Goal: Navigation & Orientation: Find specific page/section

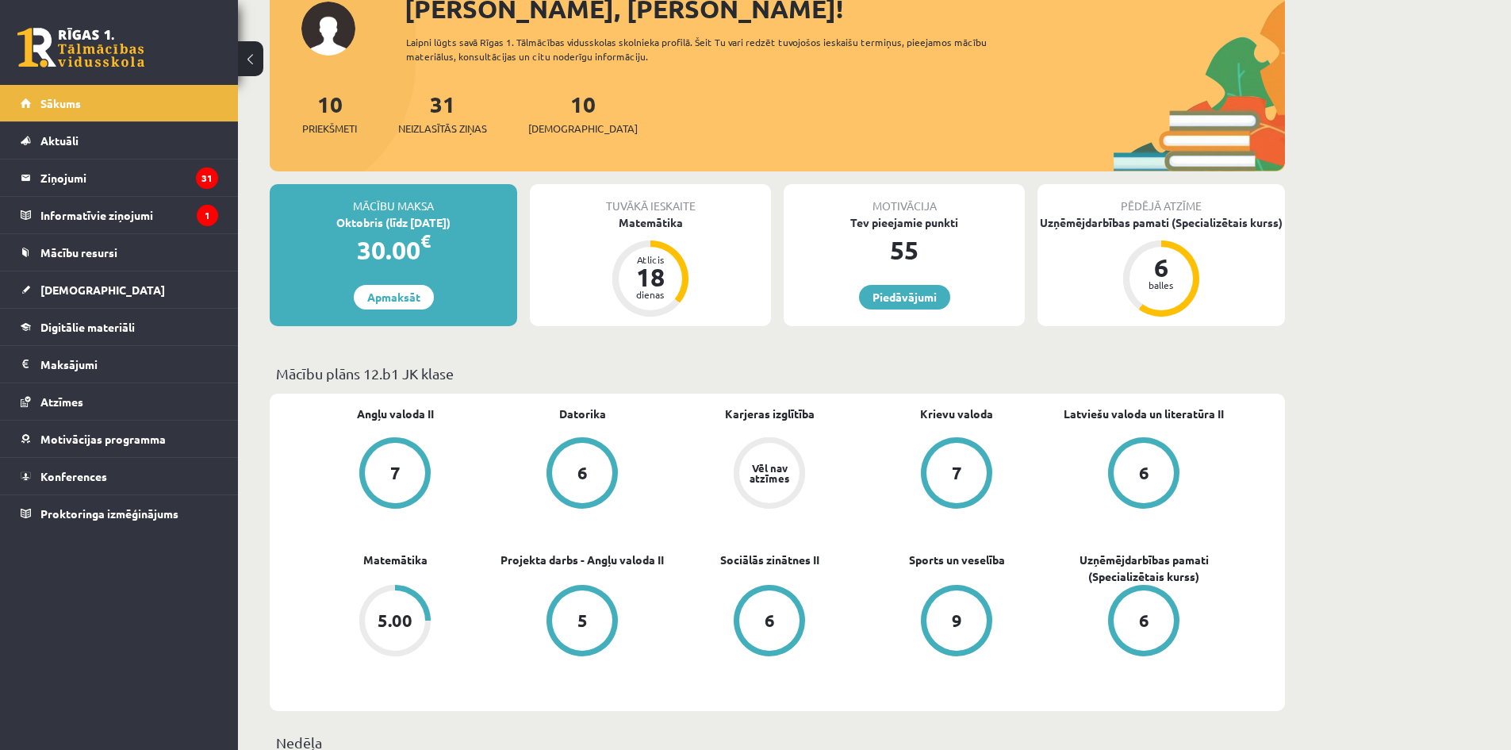
scroll to position [238, 0]
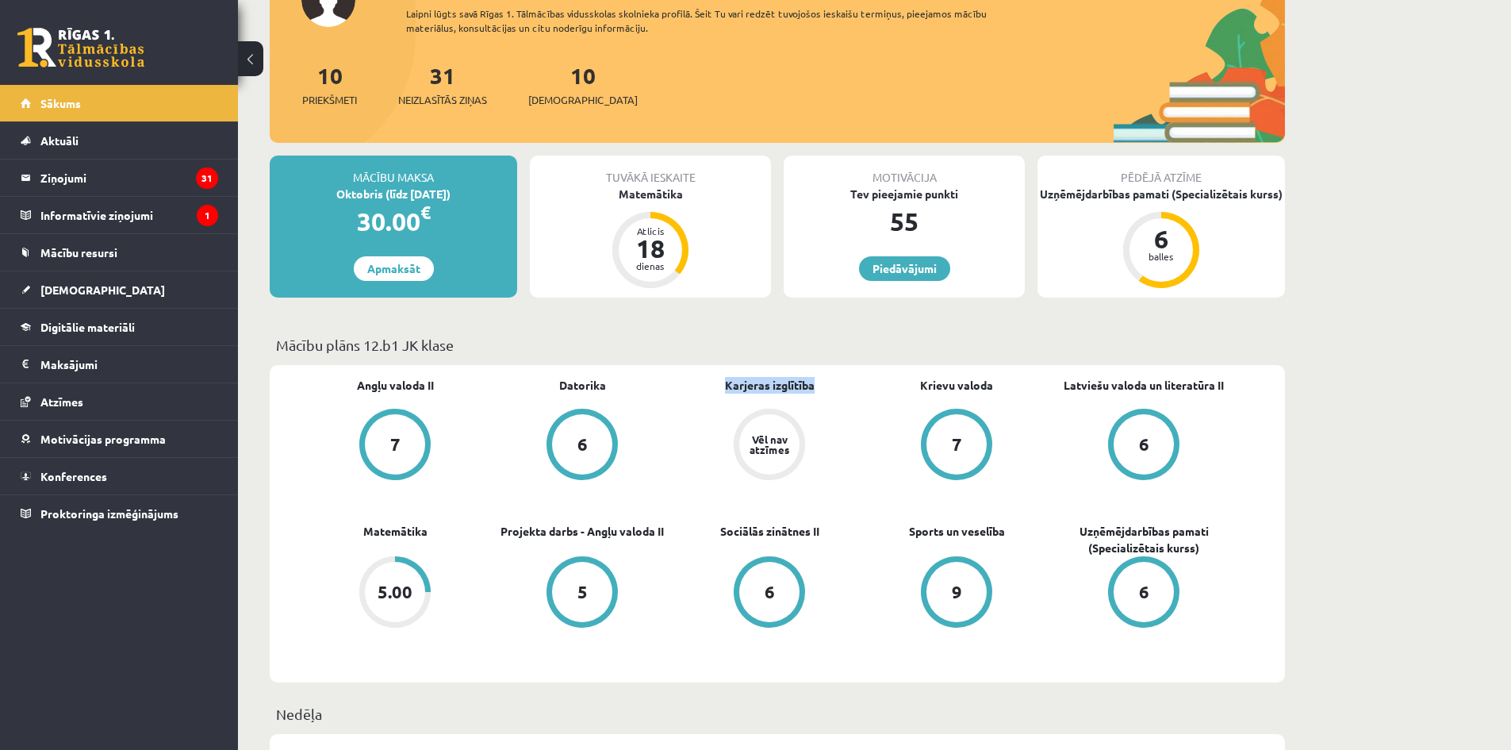
drag, startPoint x: 709, startPoint y: 384, endPoint x: 832, endPoint y: 390, distance: 123.1
click at [832, 390] on div "Karjeras izglītība Vēl nav atzīmes" at bounding box center [769, 430] width 187 height 106
drag, startPoint x: 854, startPoint y: 388, endPoint x: 1036, endPoint y: 386, distance: 182.5
click at [1036, 386] on div "Angļu valoda II 7 [GEOGRAPHIC_DATA] 6 Karjeras izglītība Vēl nav atzīmes Krievu…" at bounding box center [770, 524] width 936 height 294
drag, startPoint x: 1047, startPoint y: 386, endPoint x: 1272, endPoint y: 381, distance: 224.6
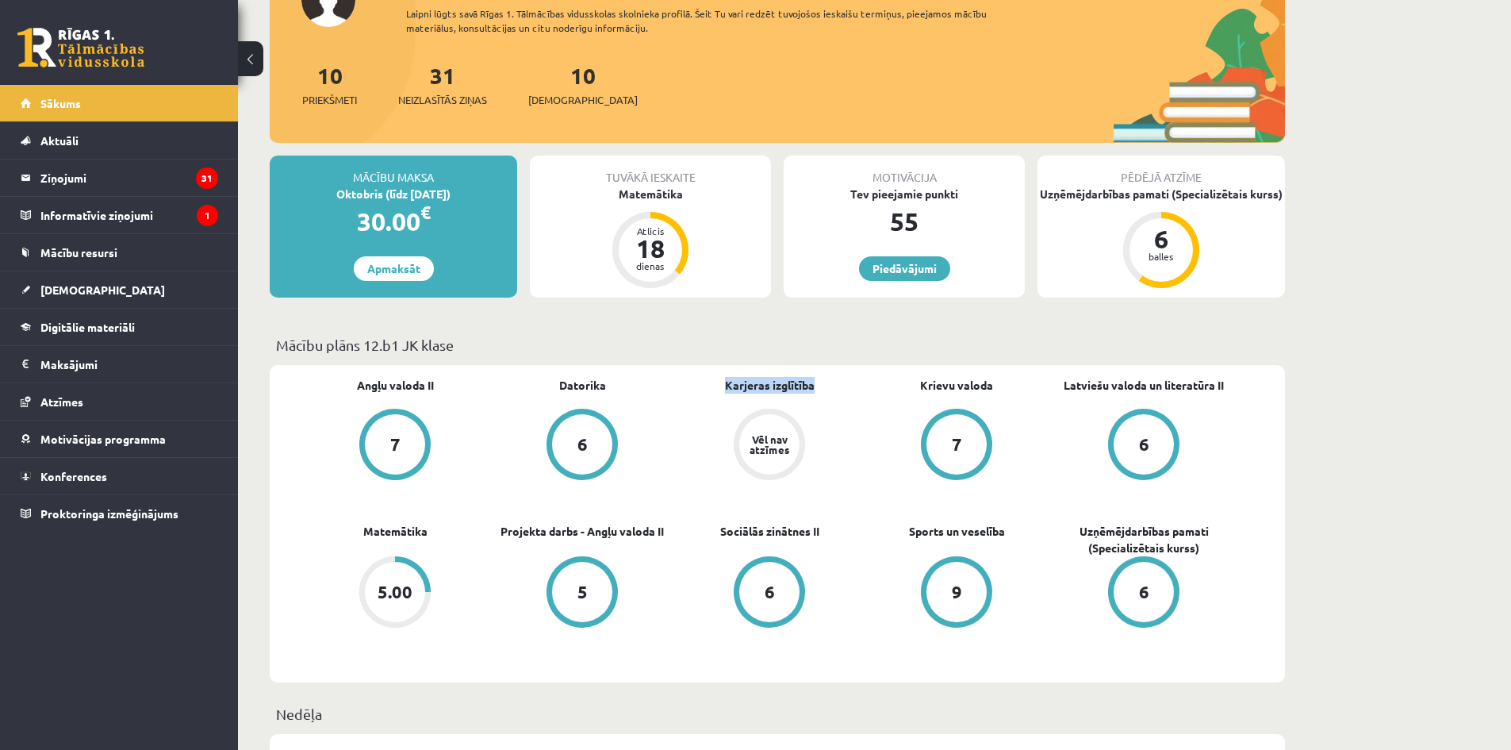
click at [1267, 378] on div "Angļu valoda II 7 [GEOGRAPHIC_DATA] 6 Karjeras izglītība Vēl nav atzīmes Krievu…" at bounding box center [778, 523] width 1016 height 317
drag, startPoint x: 1244, startPoint y: 520, endPoint x: 1065, endPoint y: 531, distance: 179.6
click at [1065, 531] on div "Angļu valoda II 7 [GEOGRAPHIC_DATA] 6 Karjeras izglītība Vēl nav atzīmes Krievu…" at bounding box center [778, 523] width 1016 height 317
drag, startPoint x: 1012, startPoint y: 534, endPoint x: 879, endPoint y: 522, distance: 133.0
click at [880, 522] on div "Angļu valoda II 7 [GEOGRAPHIC_DATA] 6 Karjeras izglītība Vēl nav atzīmes Krievu…" at bounding box center [770, 524] width 936 height 294
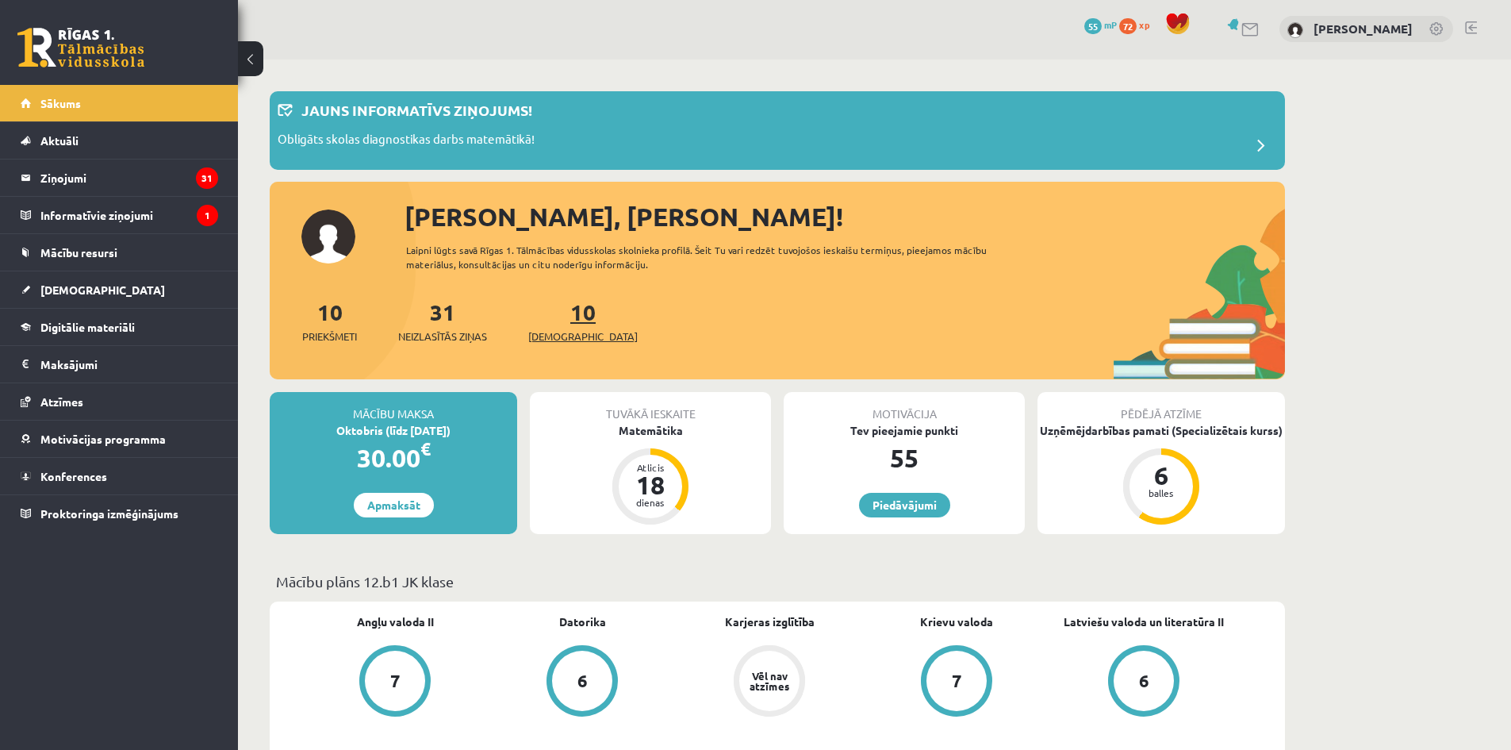
scroll to position [0, 0]
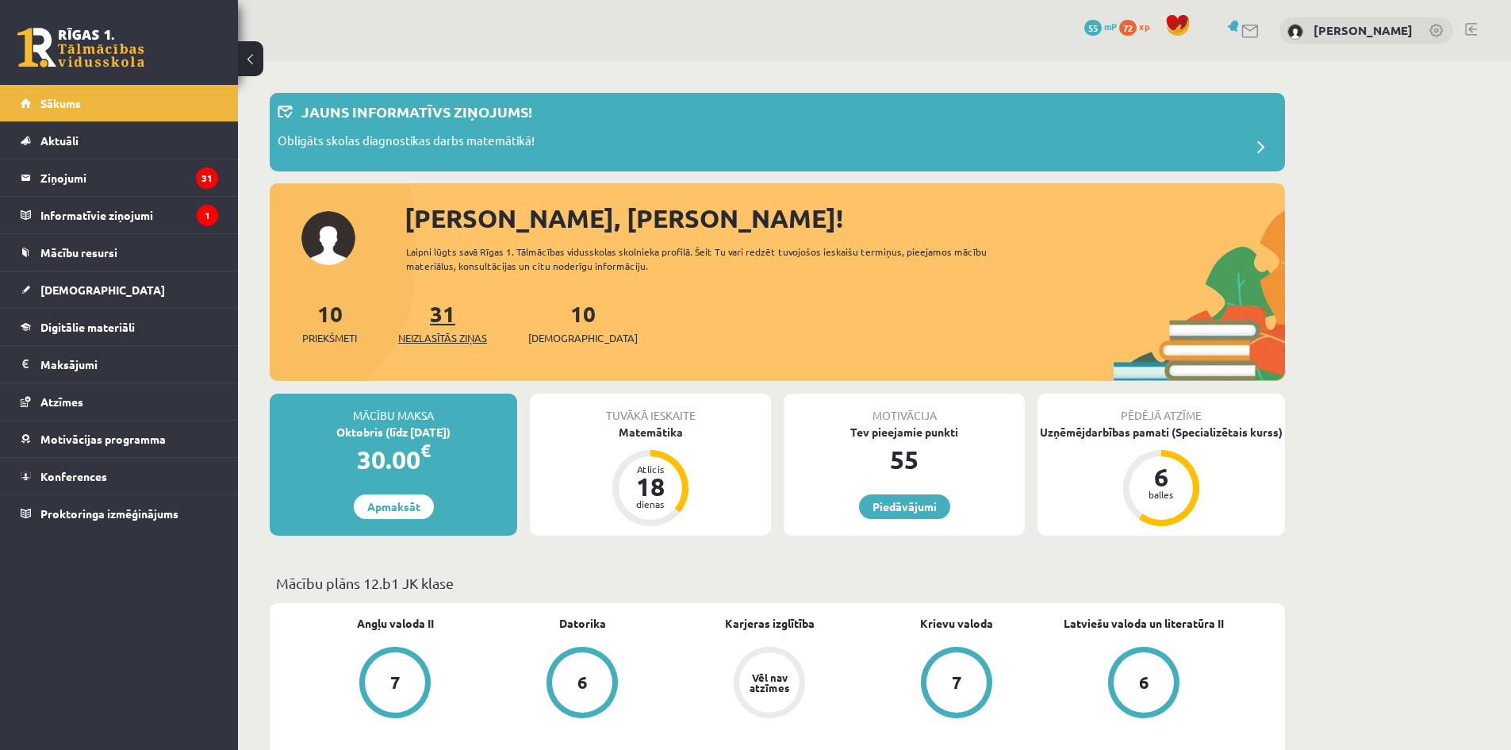
click at [445, 335] on span "Neizlasītās ziņas" at bounding box center [442, 338] width 89 height 16
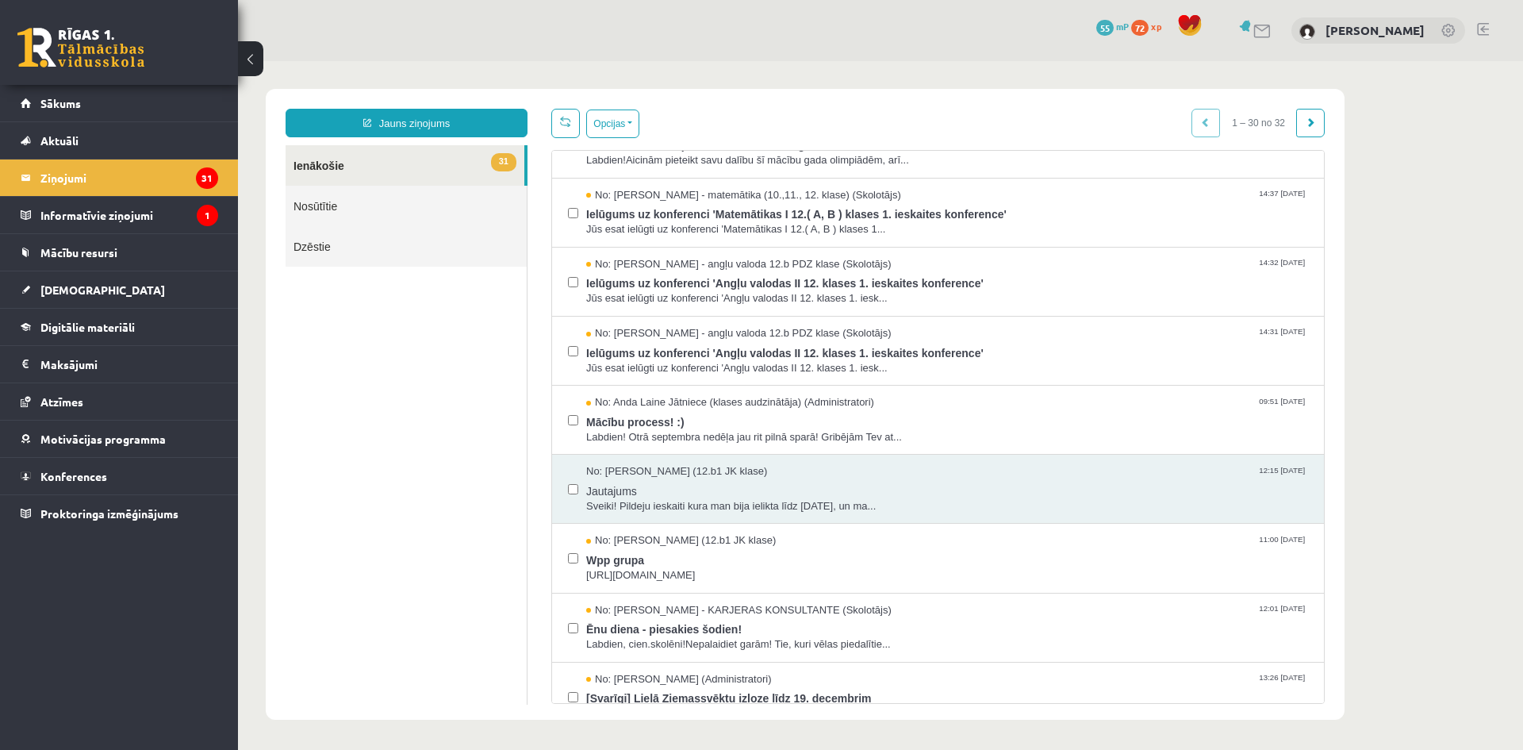
scroll to position [1521, 0]
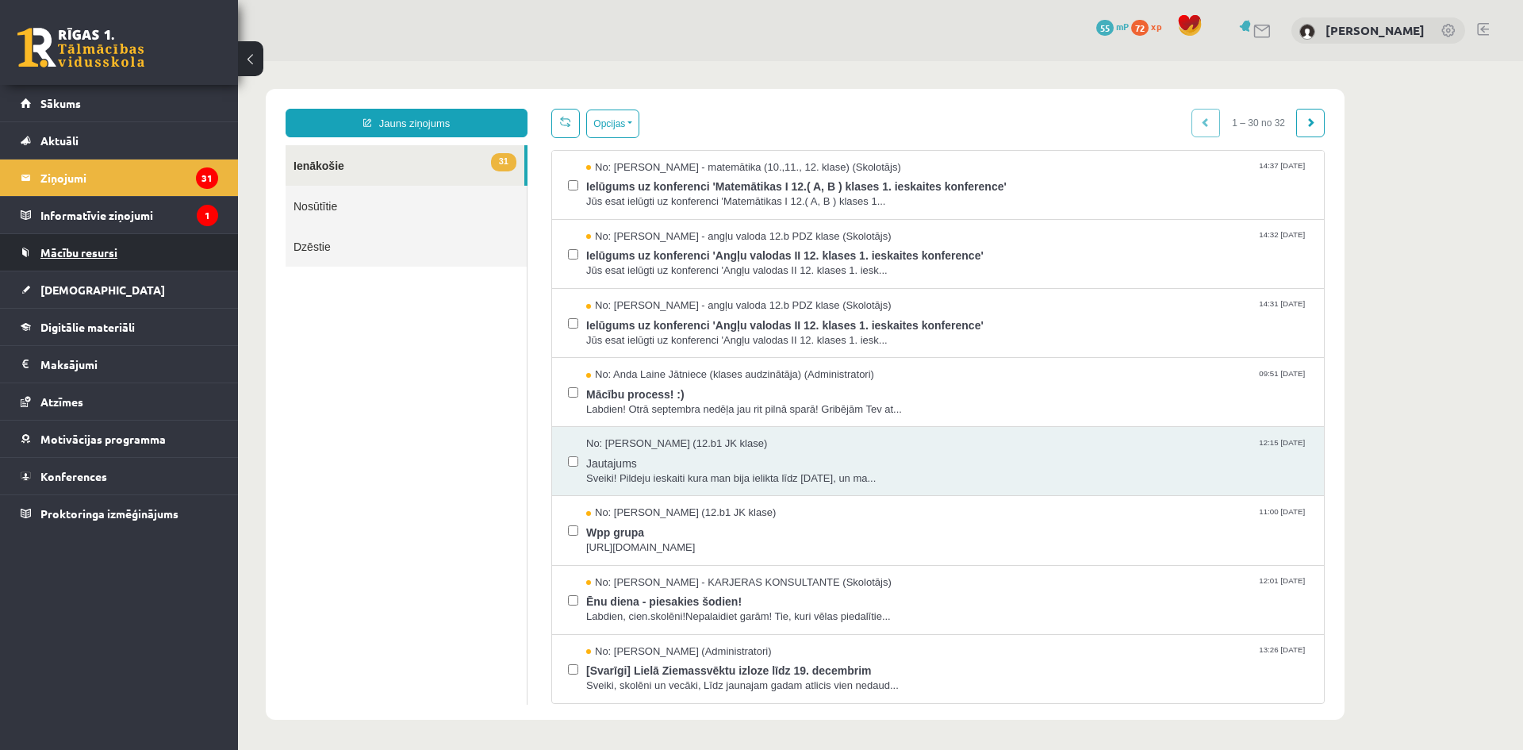
click at [148, 252] on link "Mācību resursi" at bounding box center [120, 252] width 198 height 36
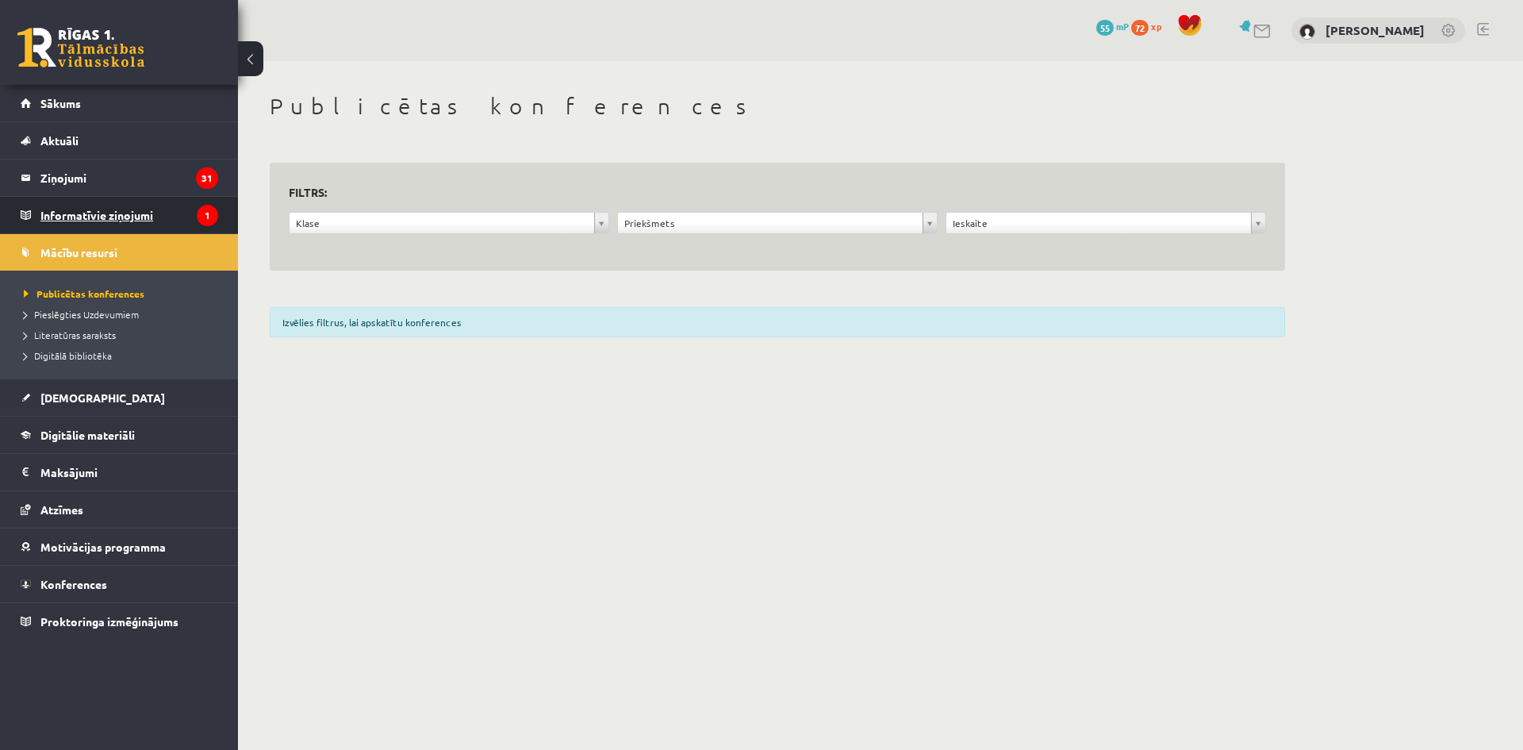
click at [151, 212] on legend "Informatīvie ziņojumi 1" at bounding box center [129, 215] width 178 height 36
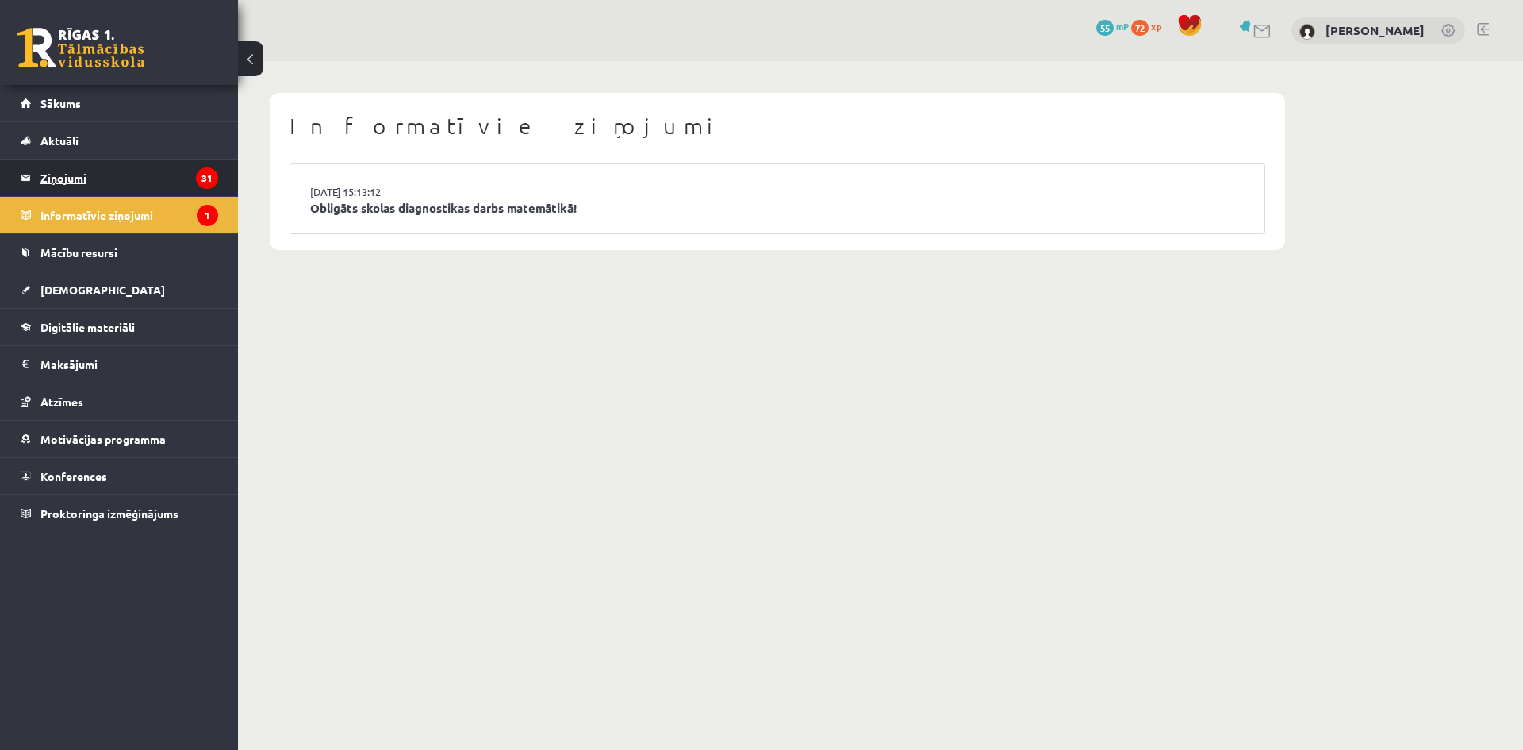
click at [97, 182] on legend "Ziņojumi 31" at bounding box center [129, 177] width 178 height 36
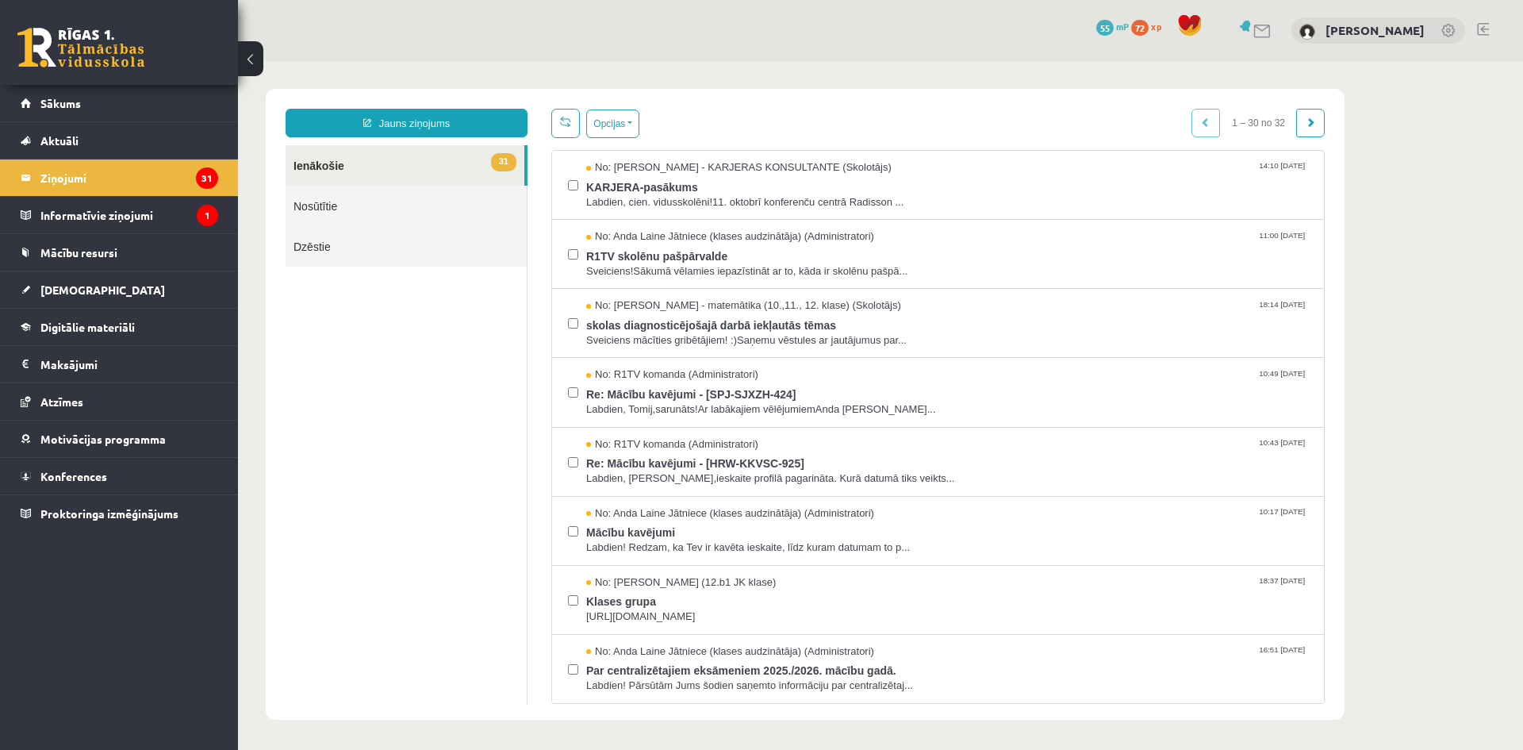
click at [1446, 26] on link at bounding box center [1450, 32] width 16 height 16
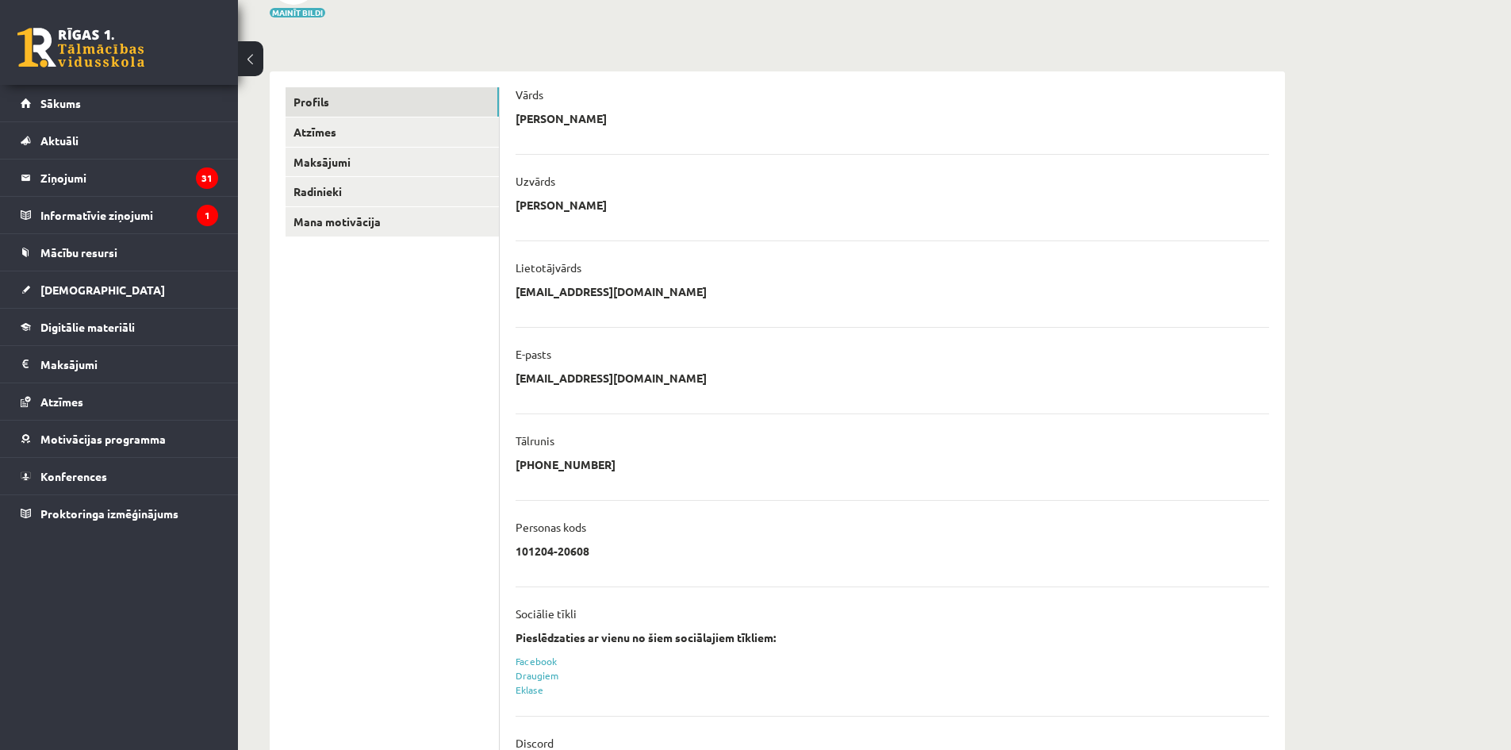
scroll to position [48, 0]
